Goal: Task Accomplishment & Management: Manage account settings

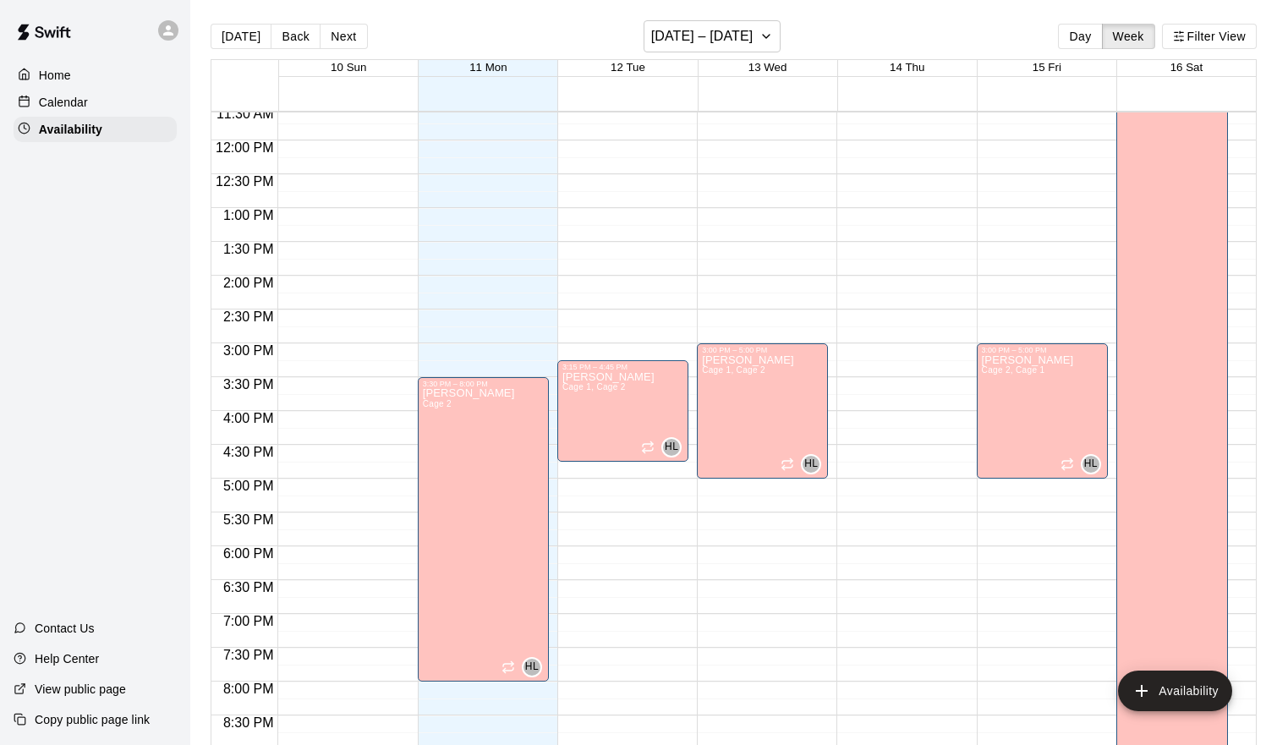
scroll to position [787, 0]
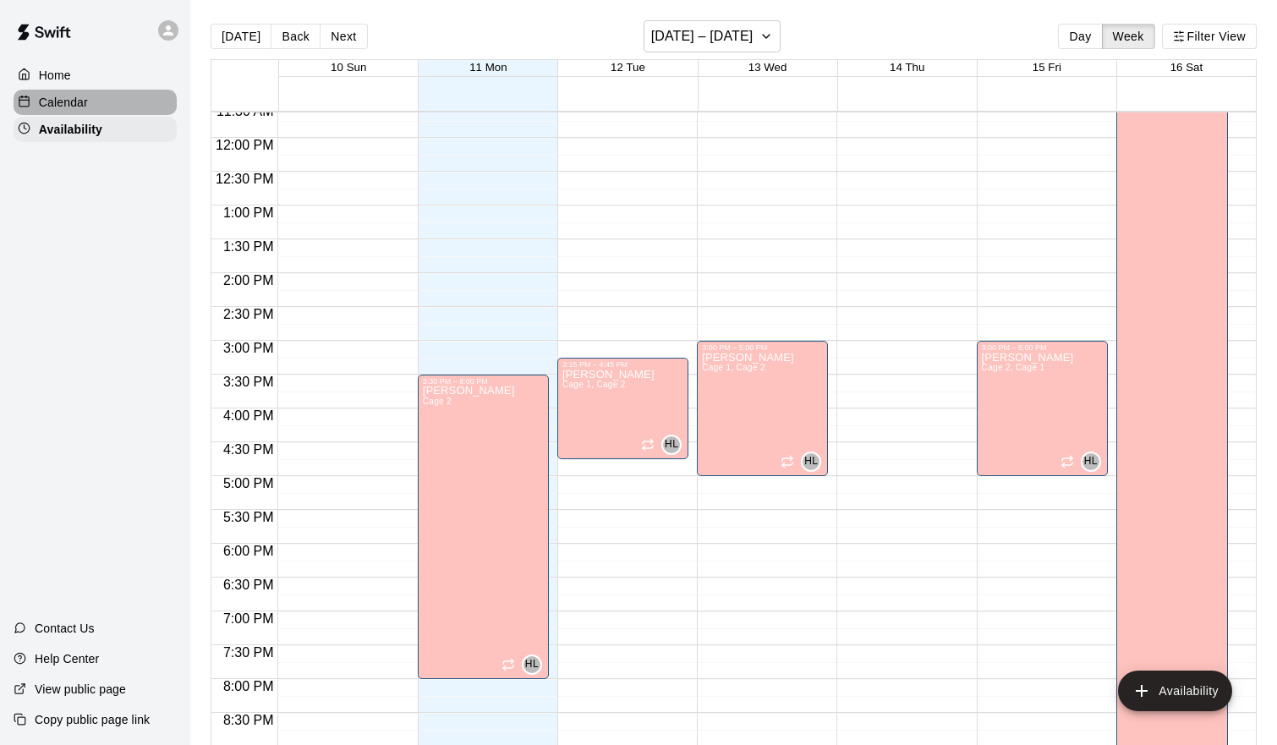
click at [52, 90] on div "Calendar" at bounding box center [95, 102] width 163 height 25
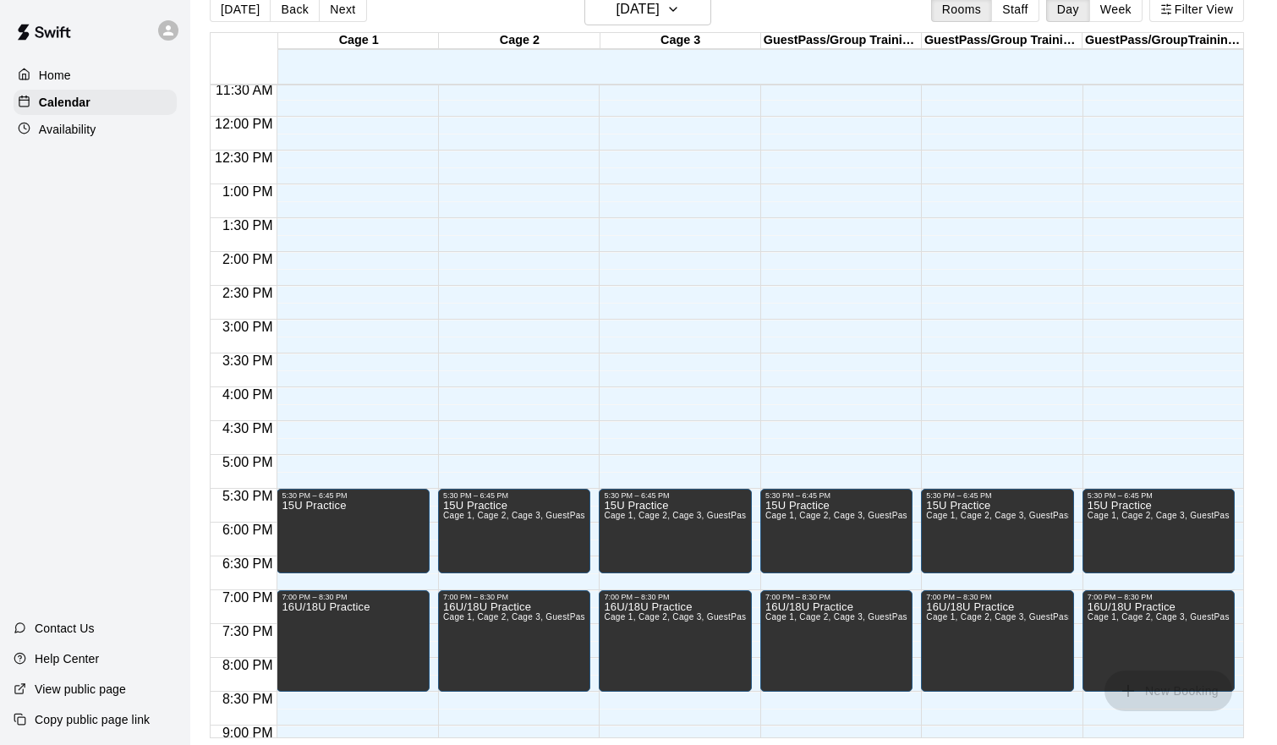
scroll to position [773, 0]
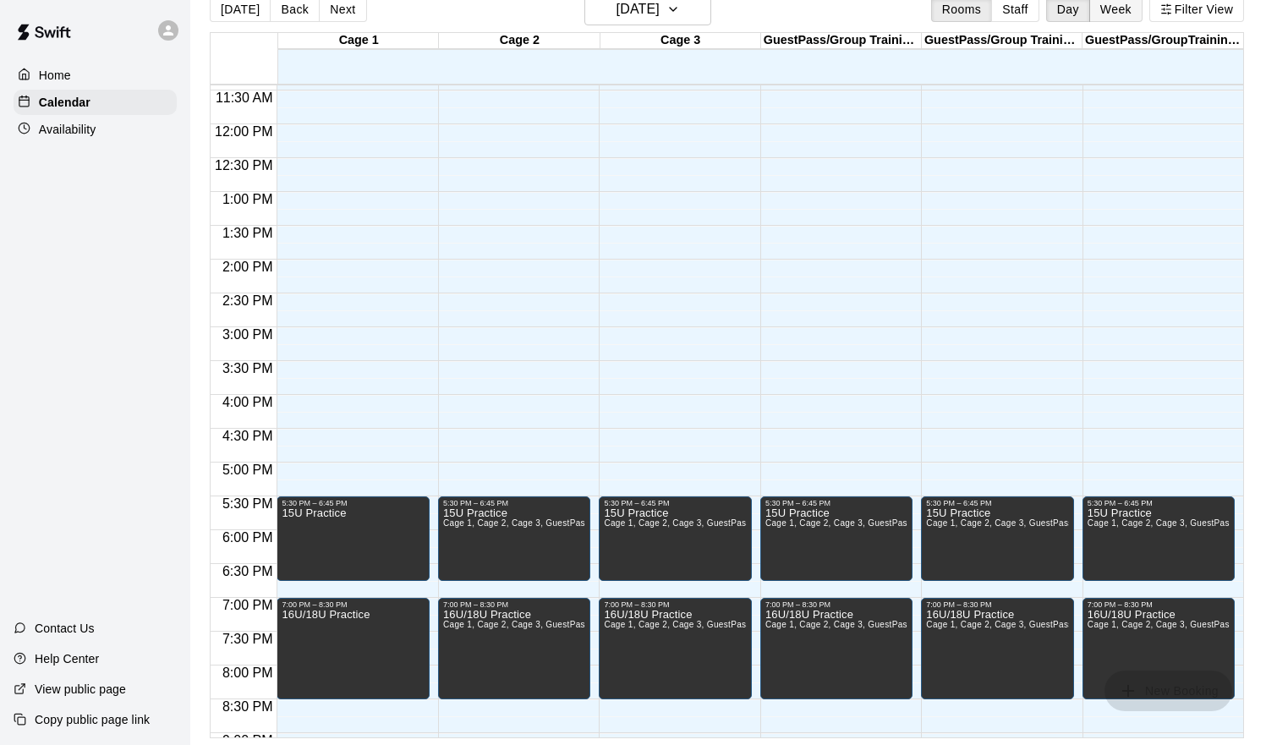
click at [1112, 14] on button "Week" at bounding box center [1116, 9] width 53 height 25
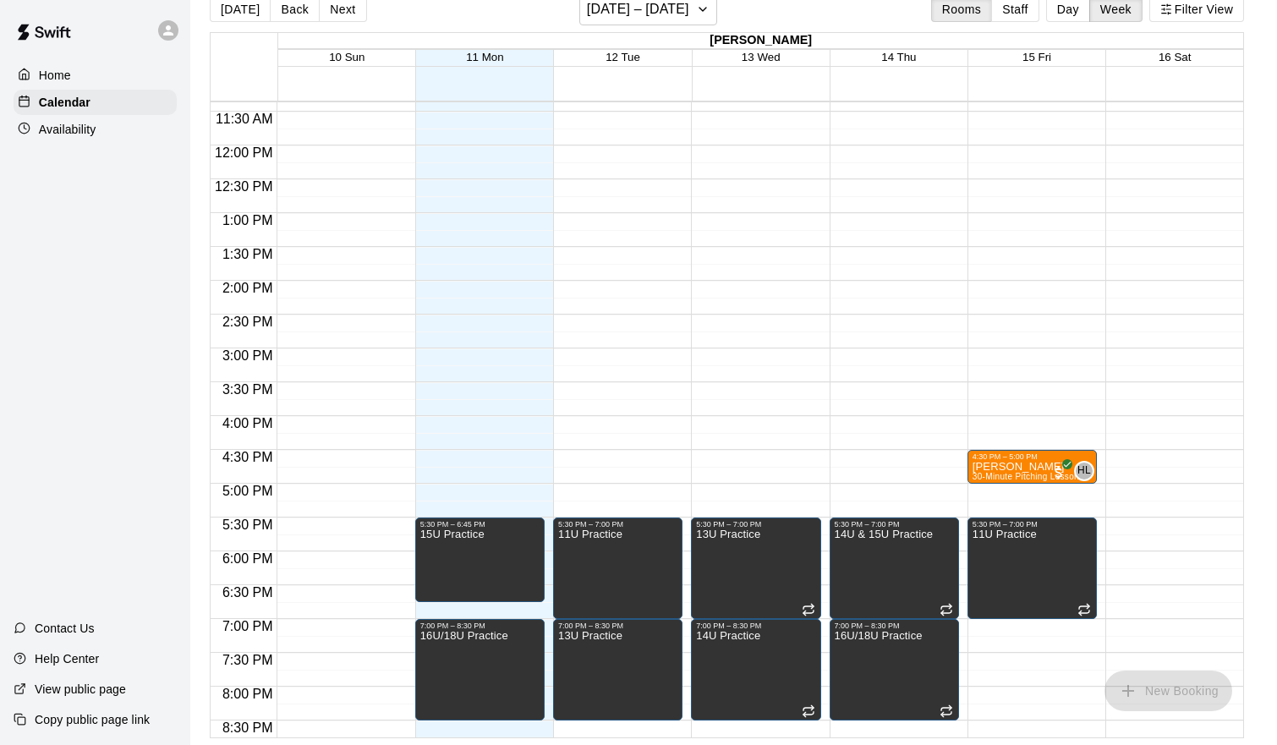
scroll to position [772, 0]
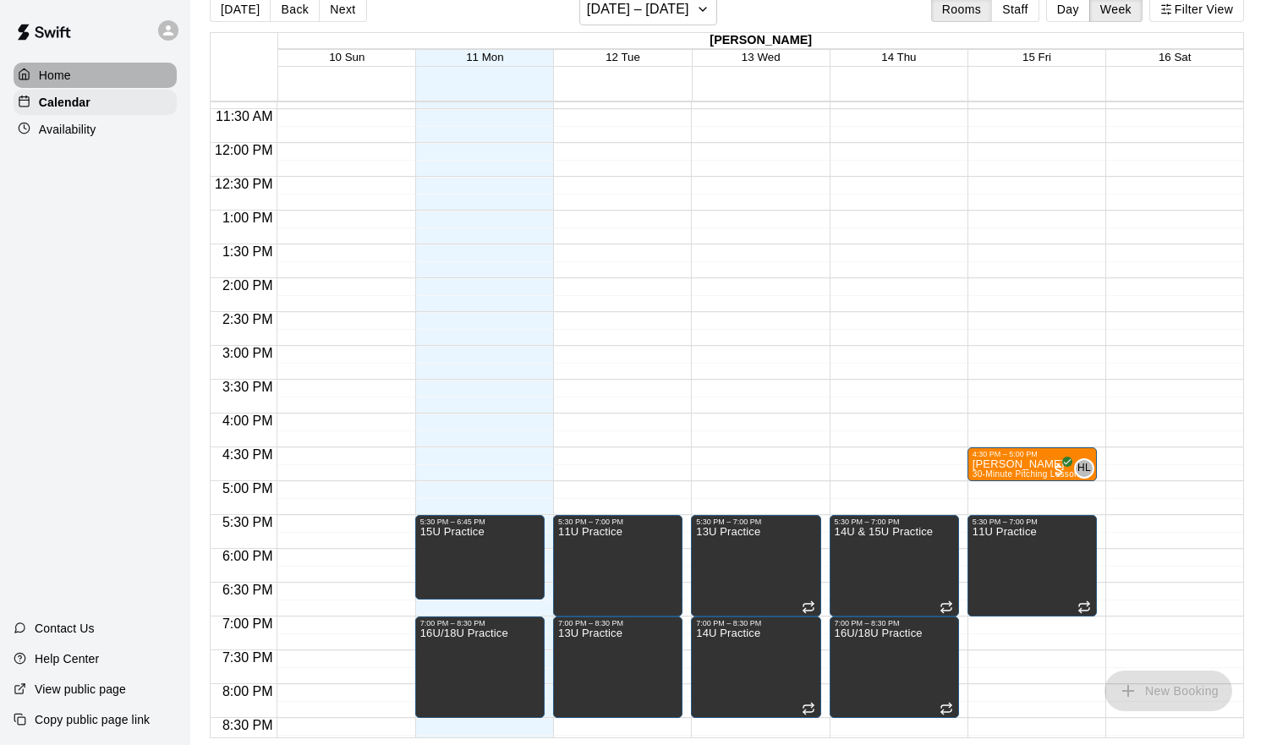
click at [63, 78] on p "Home" at bounding box center [55, 75] width 32 height 17
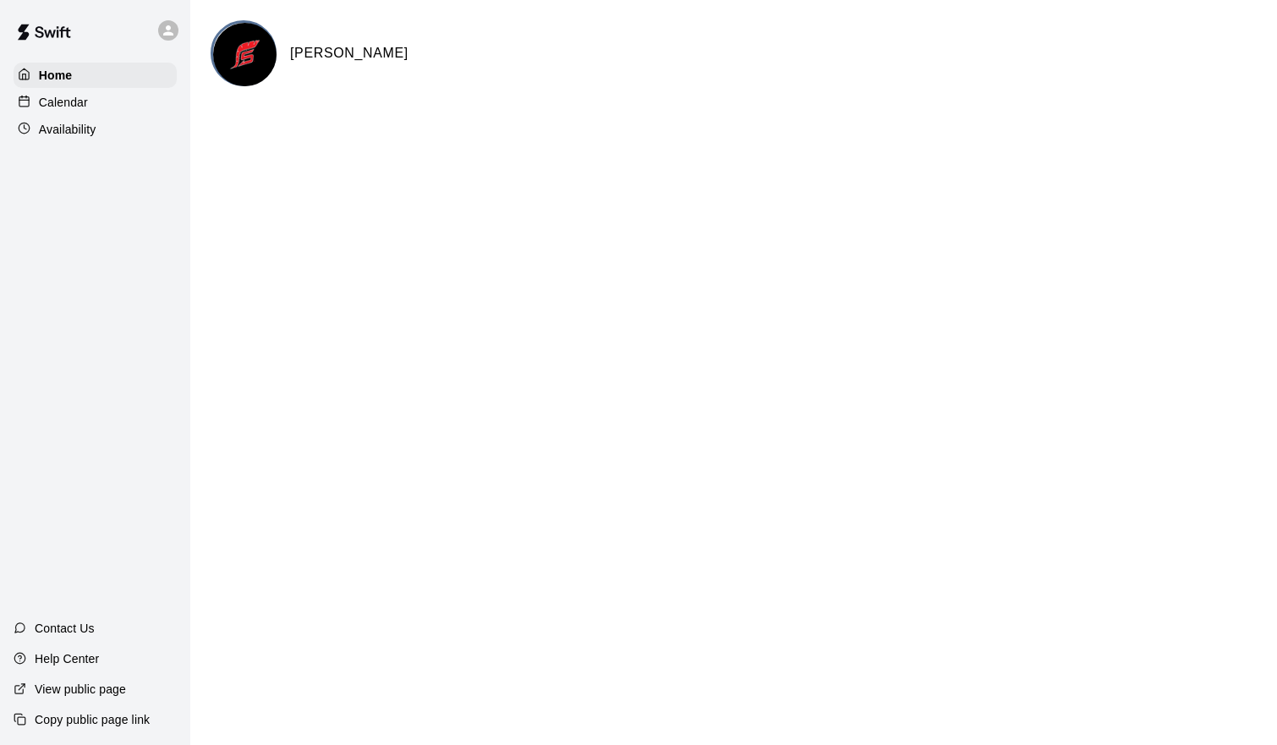
click at [144, 140] on div "Availability" at bounding box center [95, 129] width 163 height 25
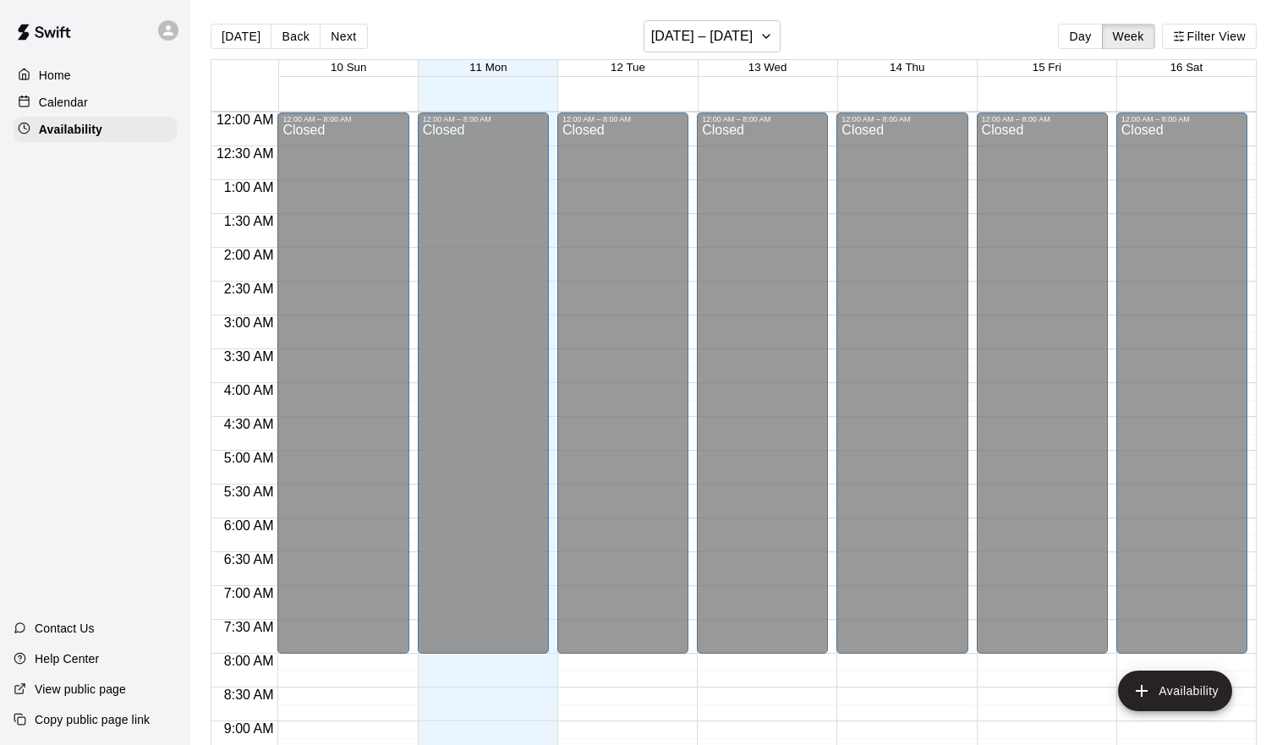
scroll to position [731, 0]
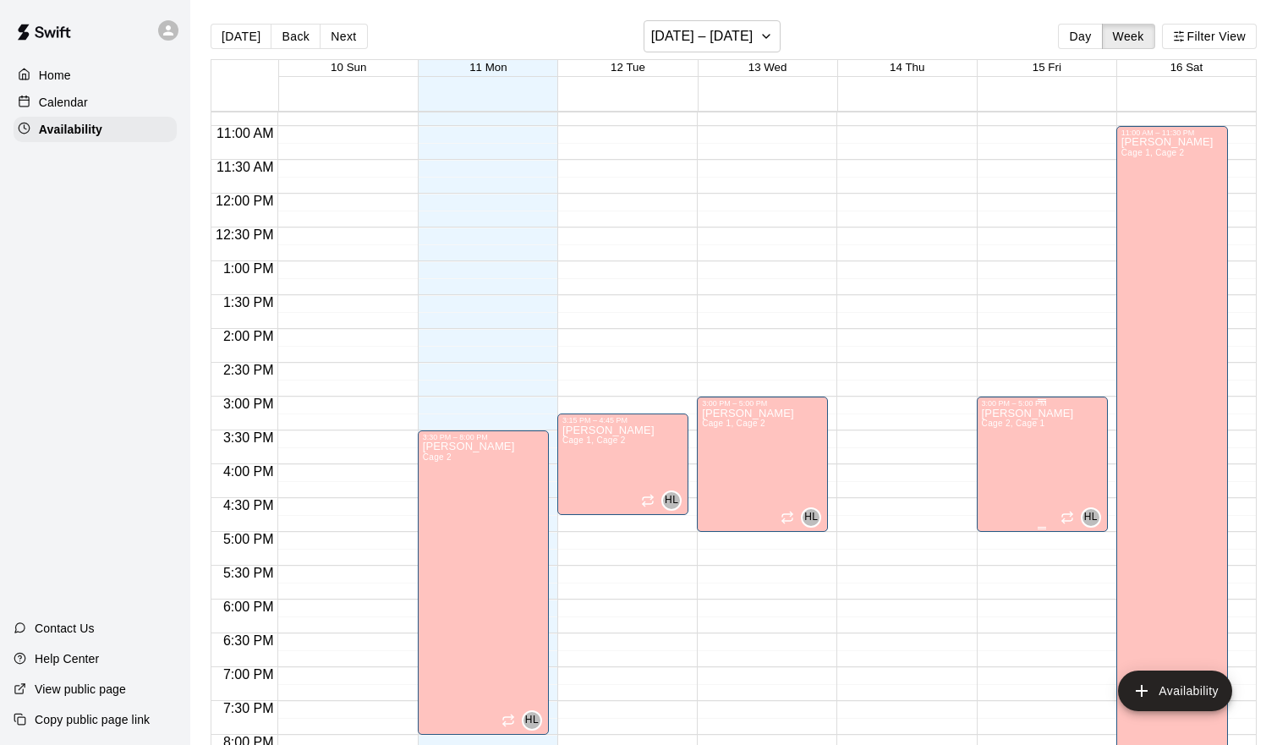
click at [998, 470] on icon "delete" at bounding box center [999, 466] width 12 height 15
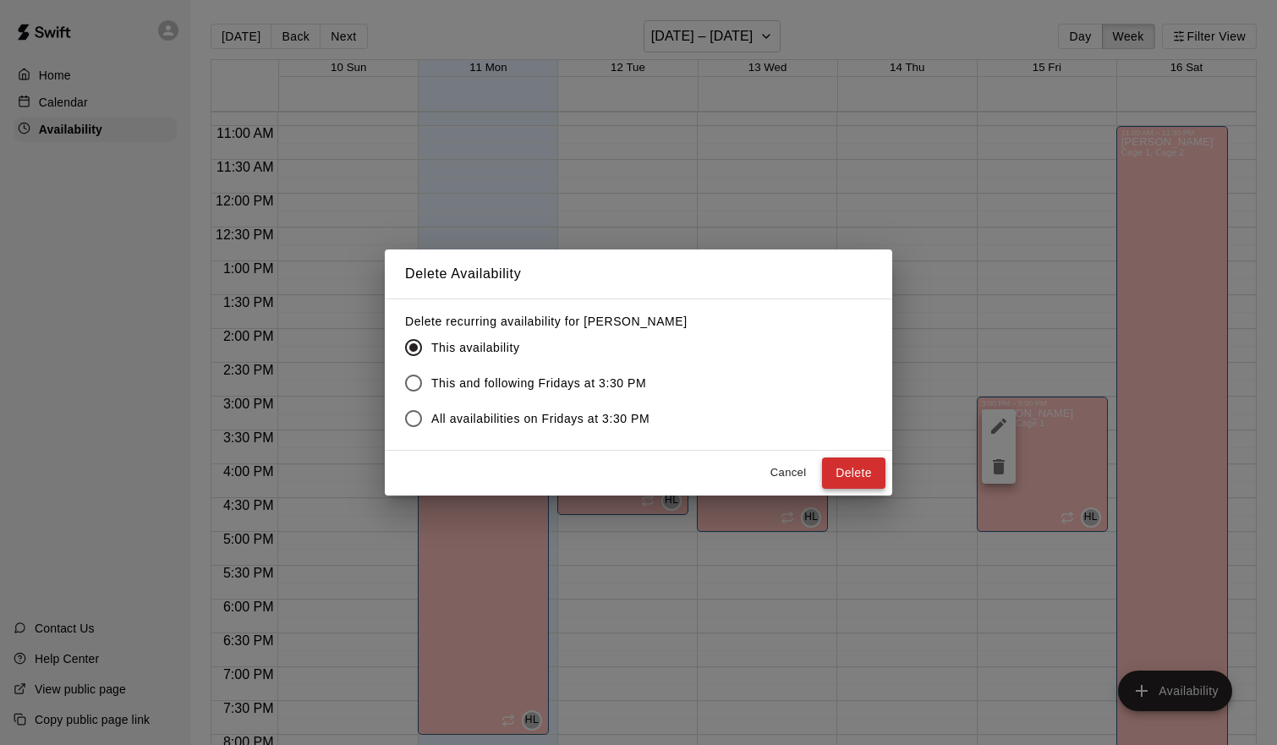
click at [869, 471] on button "Delete" at bounding box center [853, 473] width 63 height 31
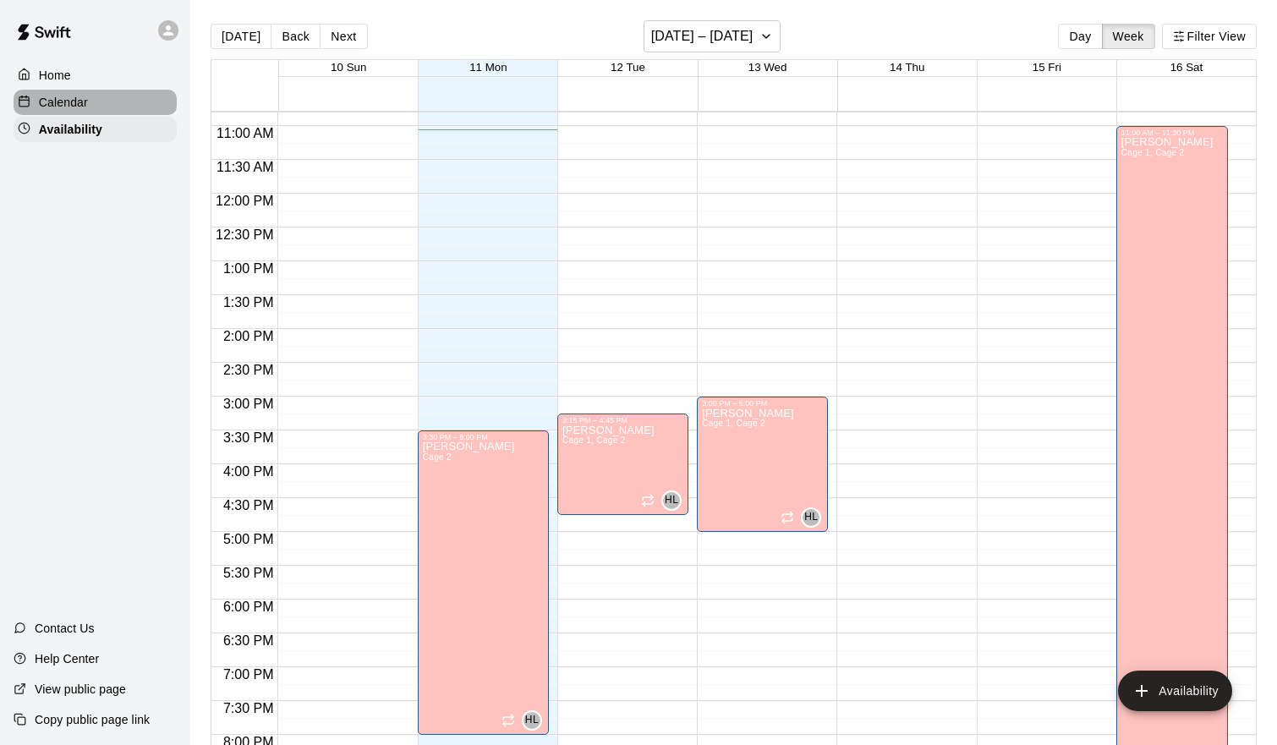
click at [61, 94] on p "Calendar" at bounding box center [63, 102] width 49 height 17
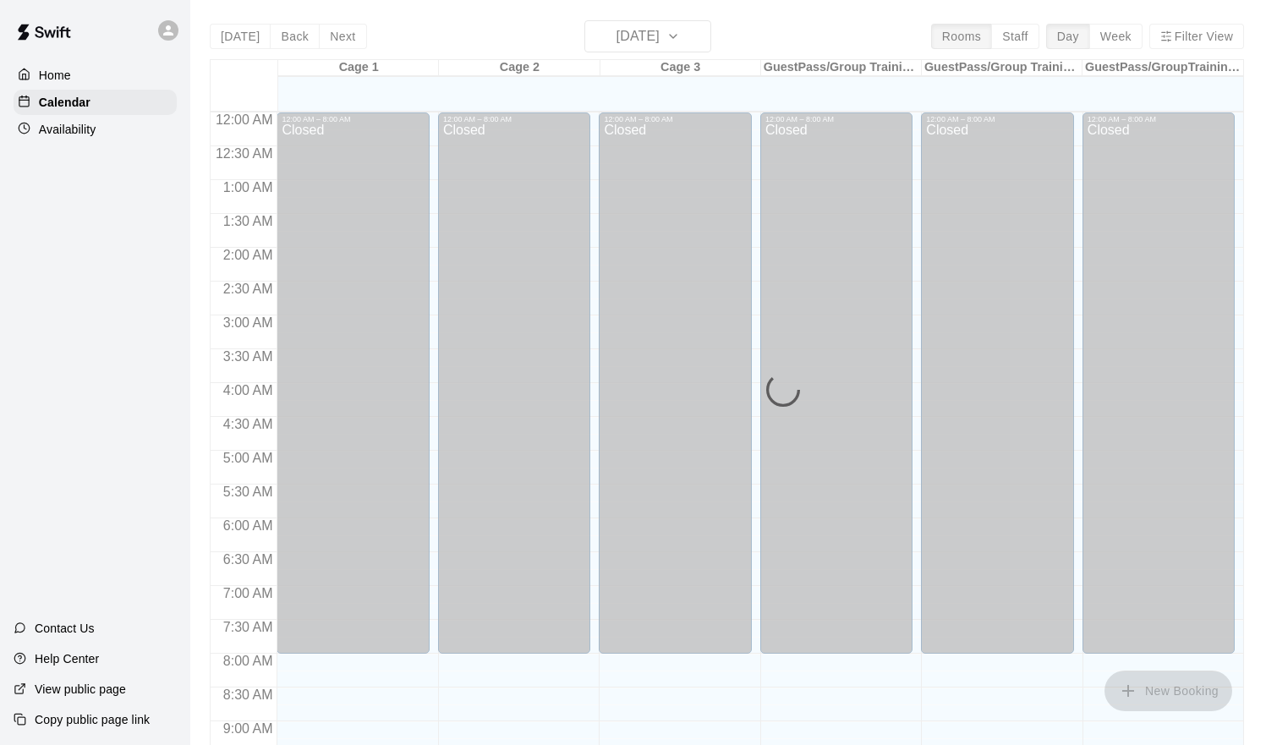
scroll to position [748, 0]
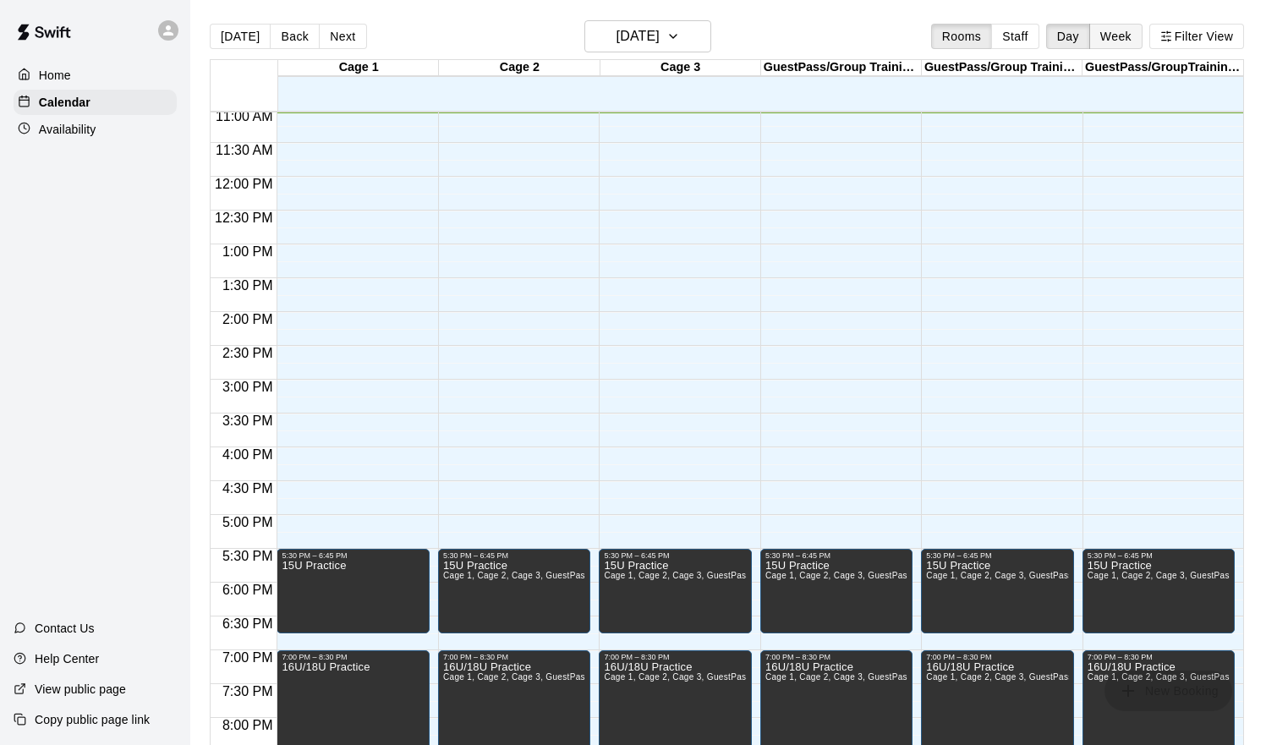
click at [1126, 37] on button "Week" at bounding box center [1116, 36] width 53 height 25
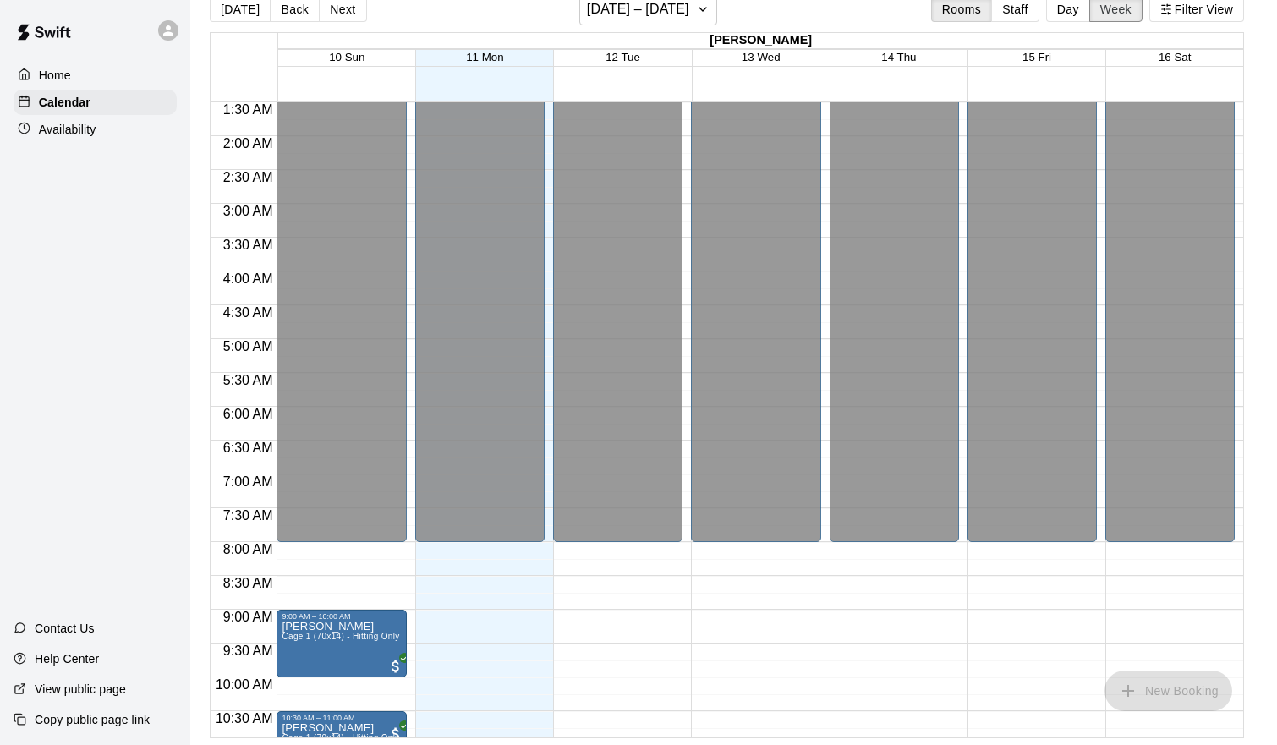
scroll to position [97, 0]
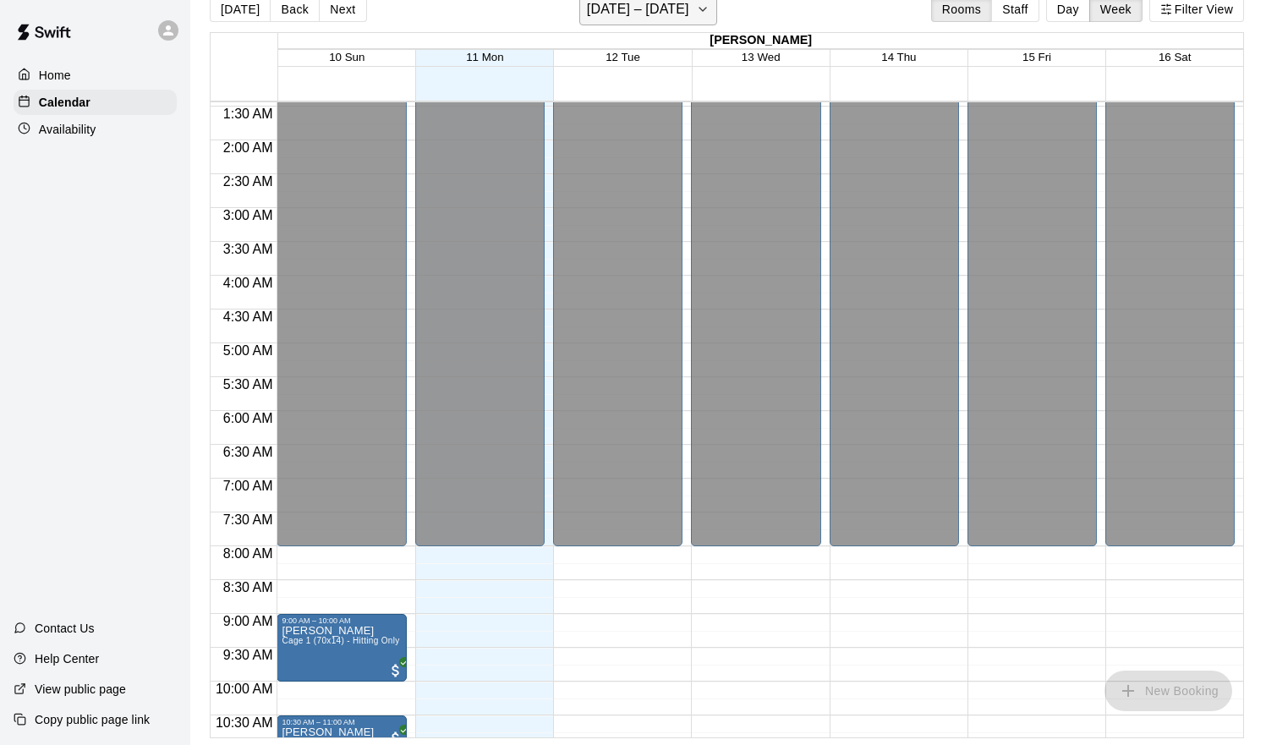
click at [700, 20] on button "[DATE] – [DATE]" at bounding box center [649, 9] width 138 height 32
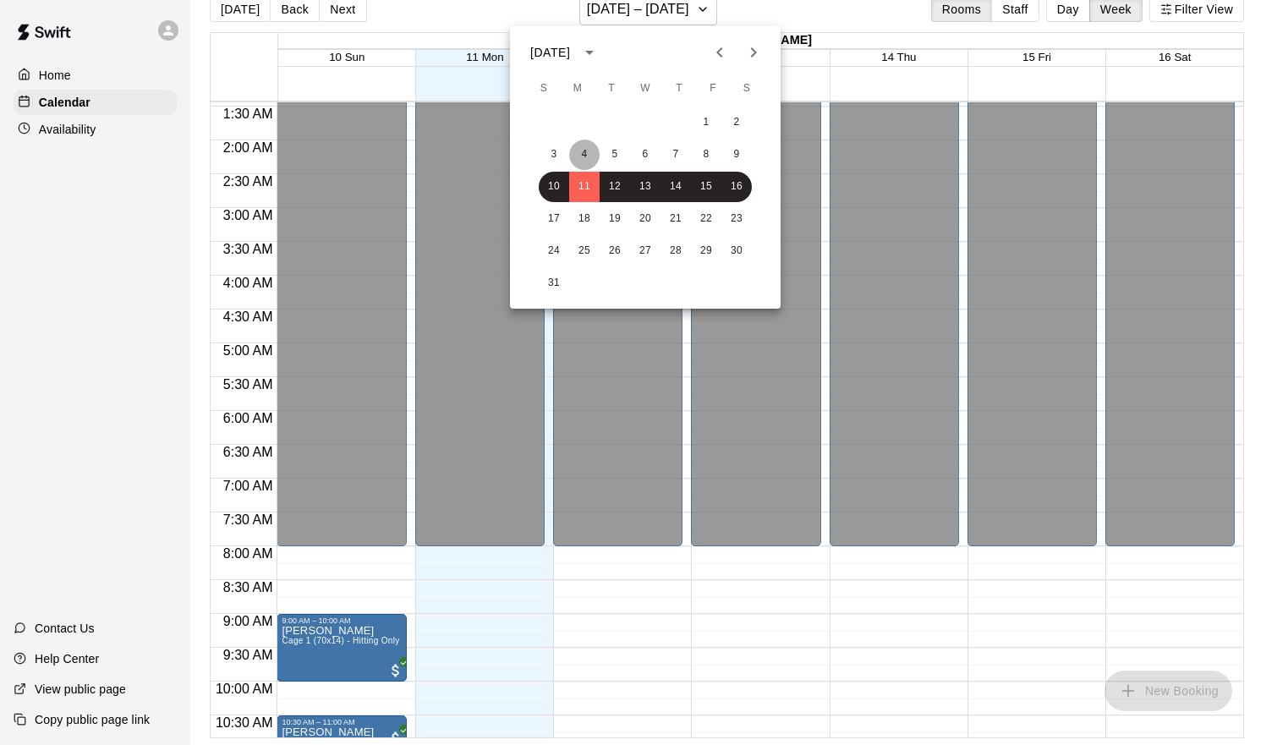
click at [582, 152] on button "4" at bounding box center [584, 155] width 30 height 30
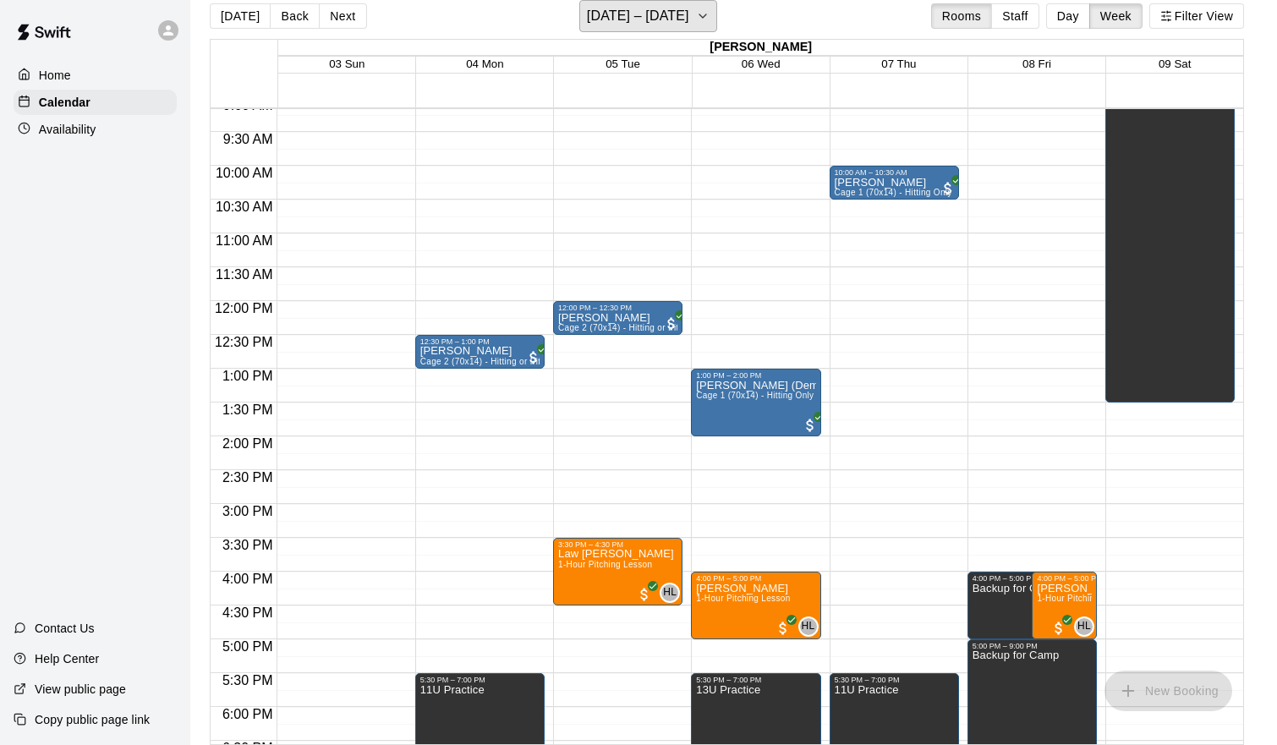
scroll to position [464, 0]
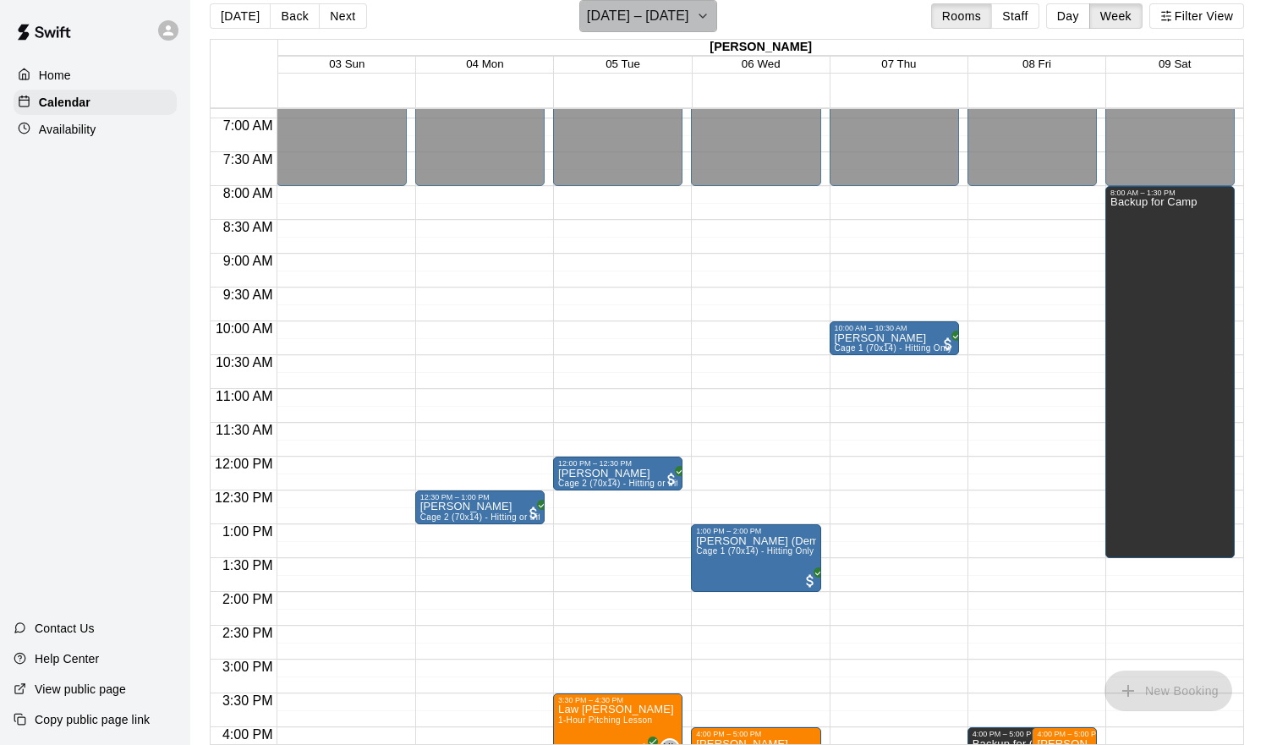
click at [672, 21] on h6 "[DATE] – [DATE]" at bounding box center [638, 16] width 102 height 24
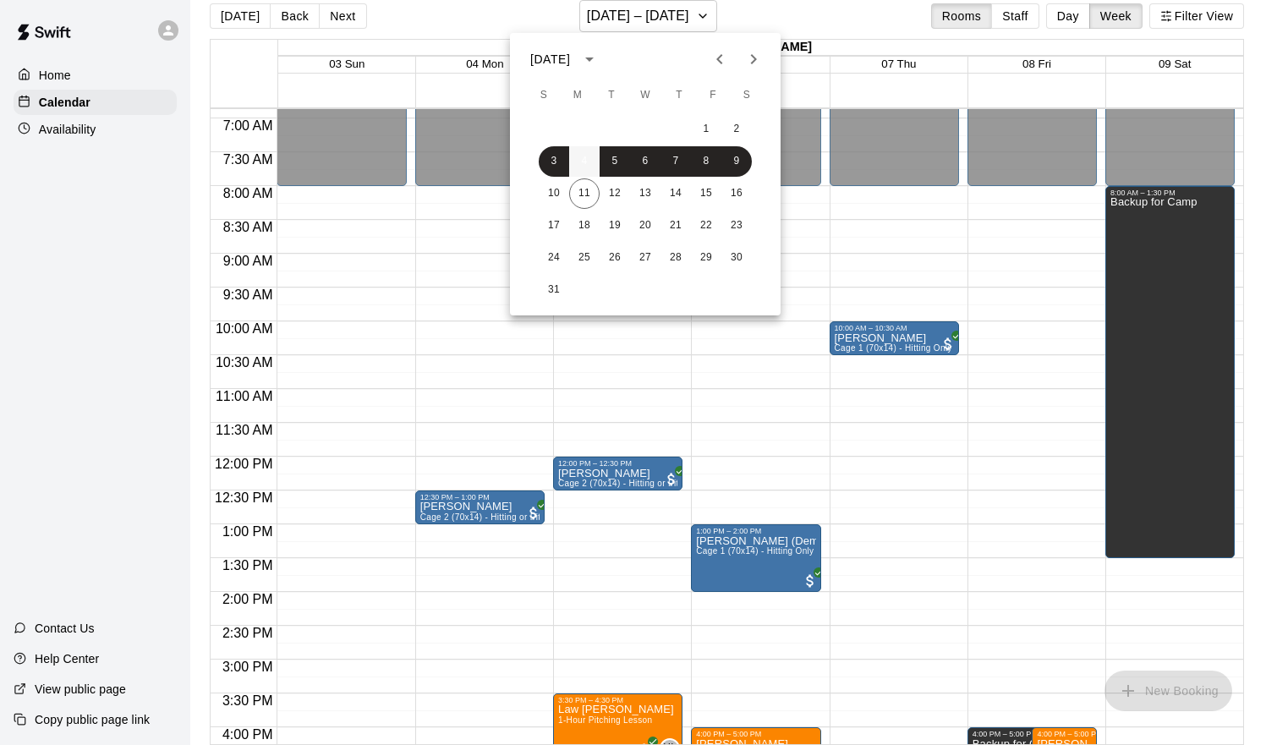
click at [578, 157] on button "4" at bounding box center [584, 161] width 30 height 30
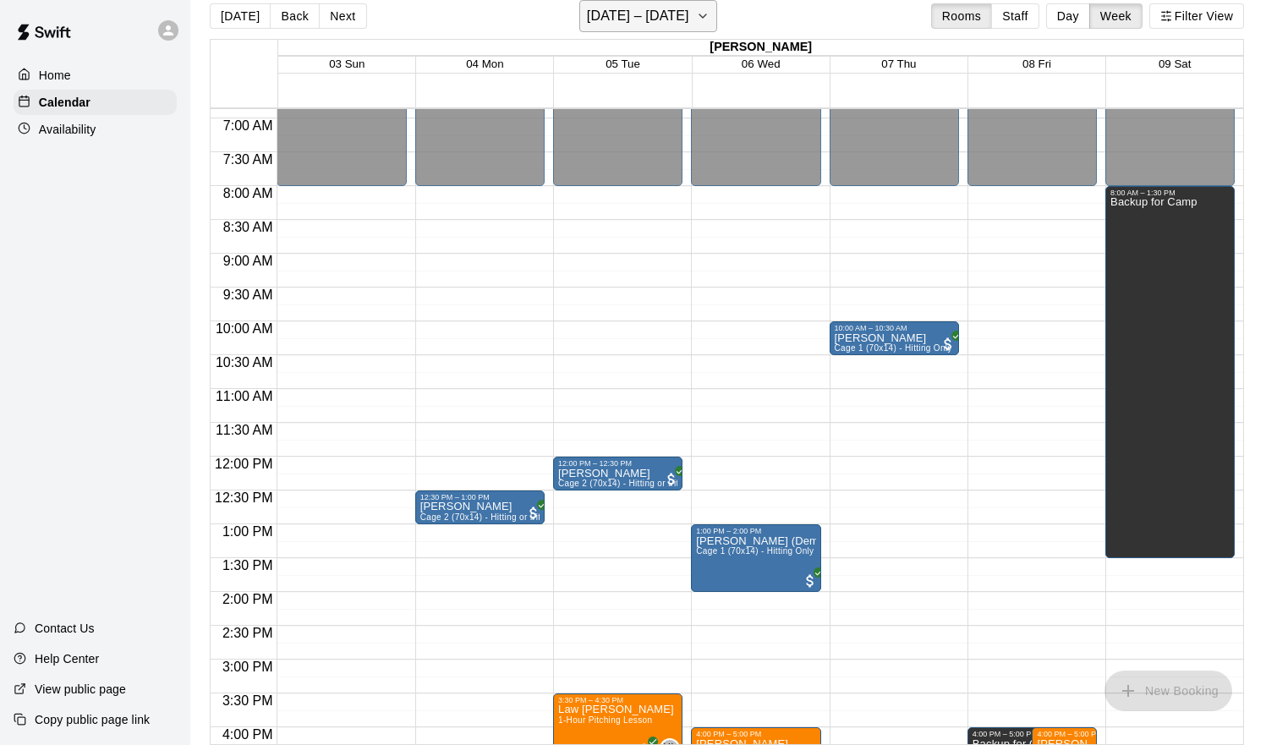
click at [678, 22] on h6 "[DATE] – [DATE]" at bounding box center [638, 16] width 102 height 24
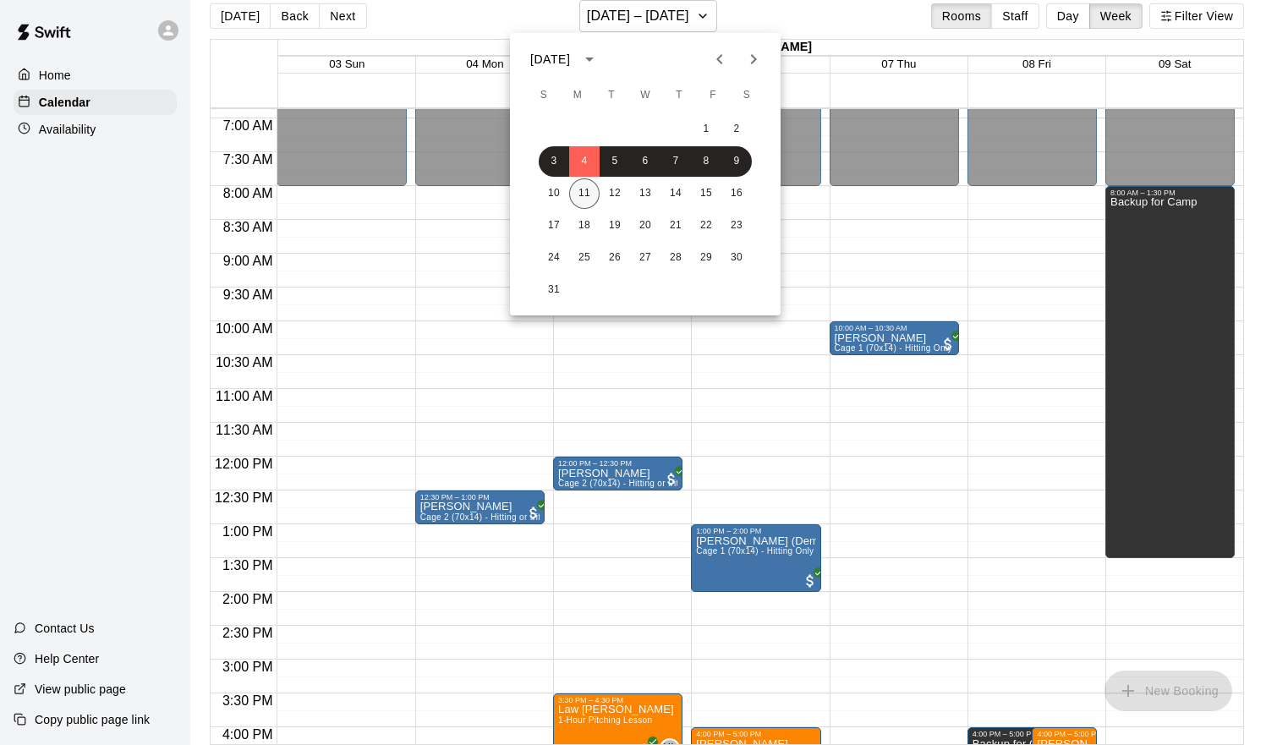
click at [592, 190] on button "11" at bounding box center [584, 194] width 30 height 30
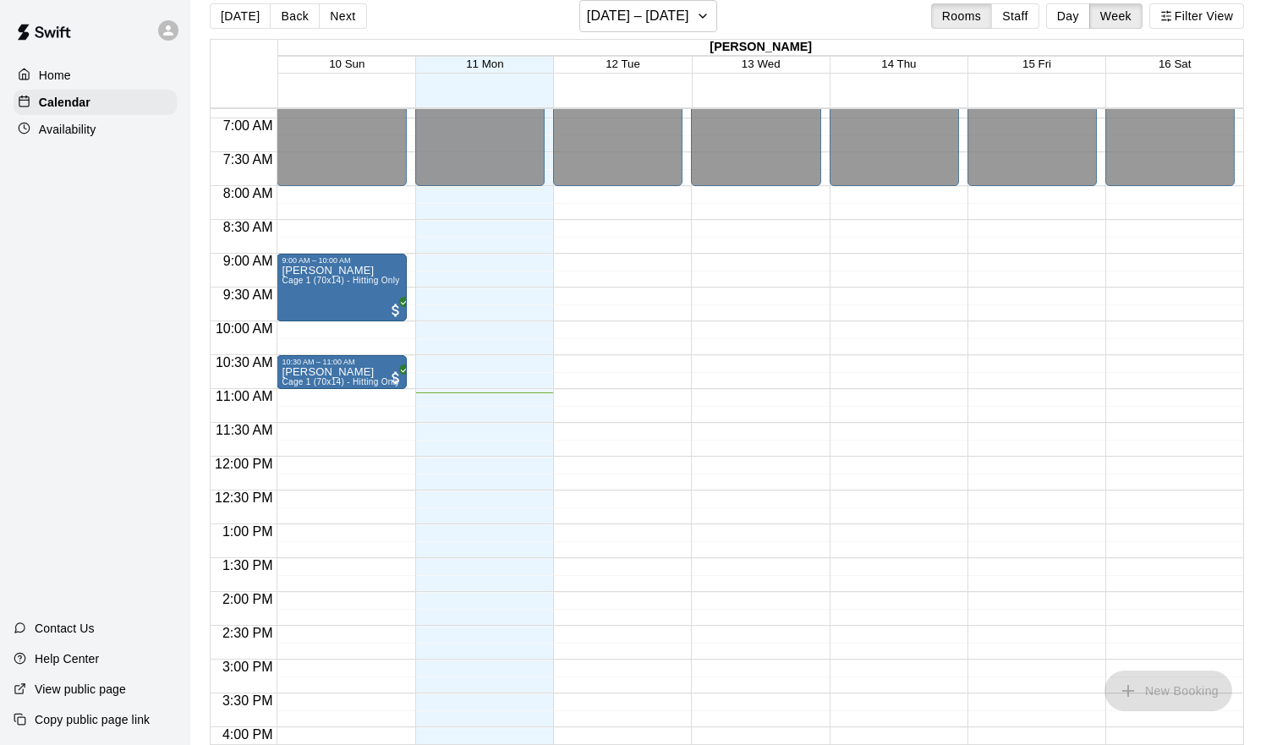
click at [383, 299] on div "[PERSON_NAME] 1 (70x14) - Hitting Only" at bounding box center [341, 637] width 118 height 745
